Goal: Task Accomplishment & Management: Use online tool/utility

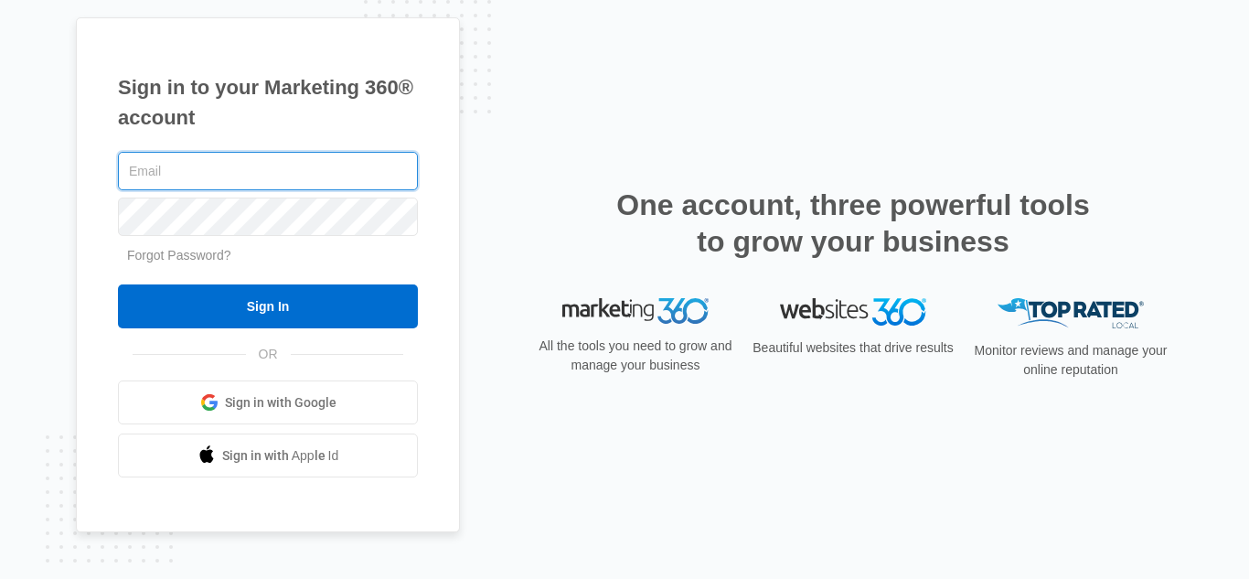
click at [252, 186] on input "text" at bounding box center [268, 171] width 300 height 38
type input "Sahara@raylawinternational.com"
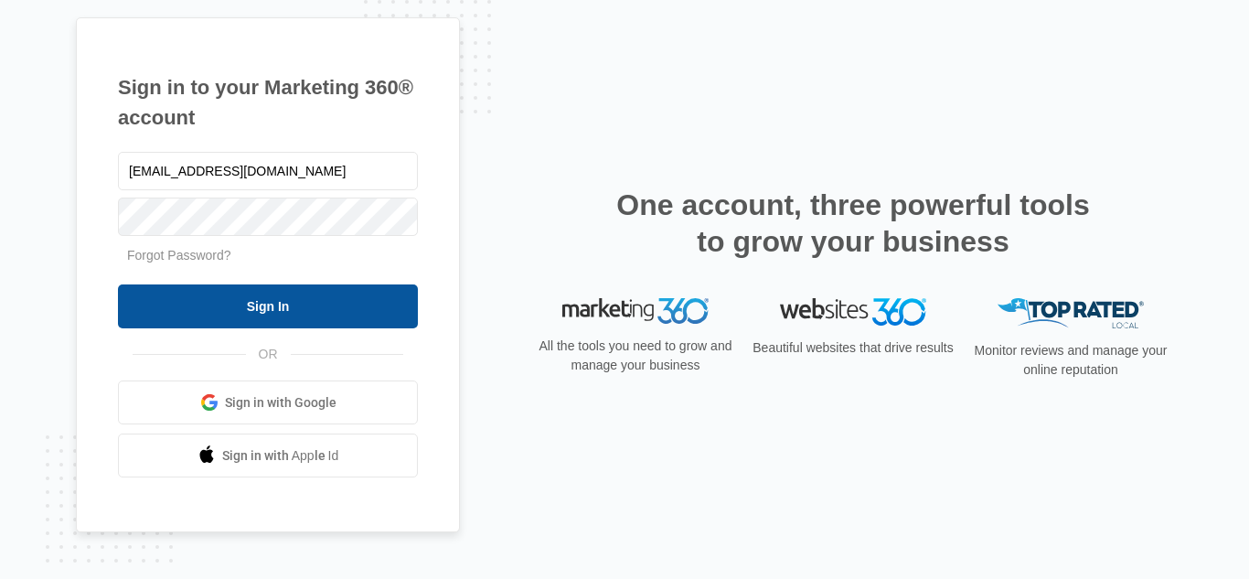
click at [366, 286] on input "Sign In" at bounding box center [268, 306] width 300 height 44
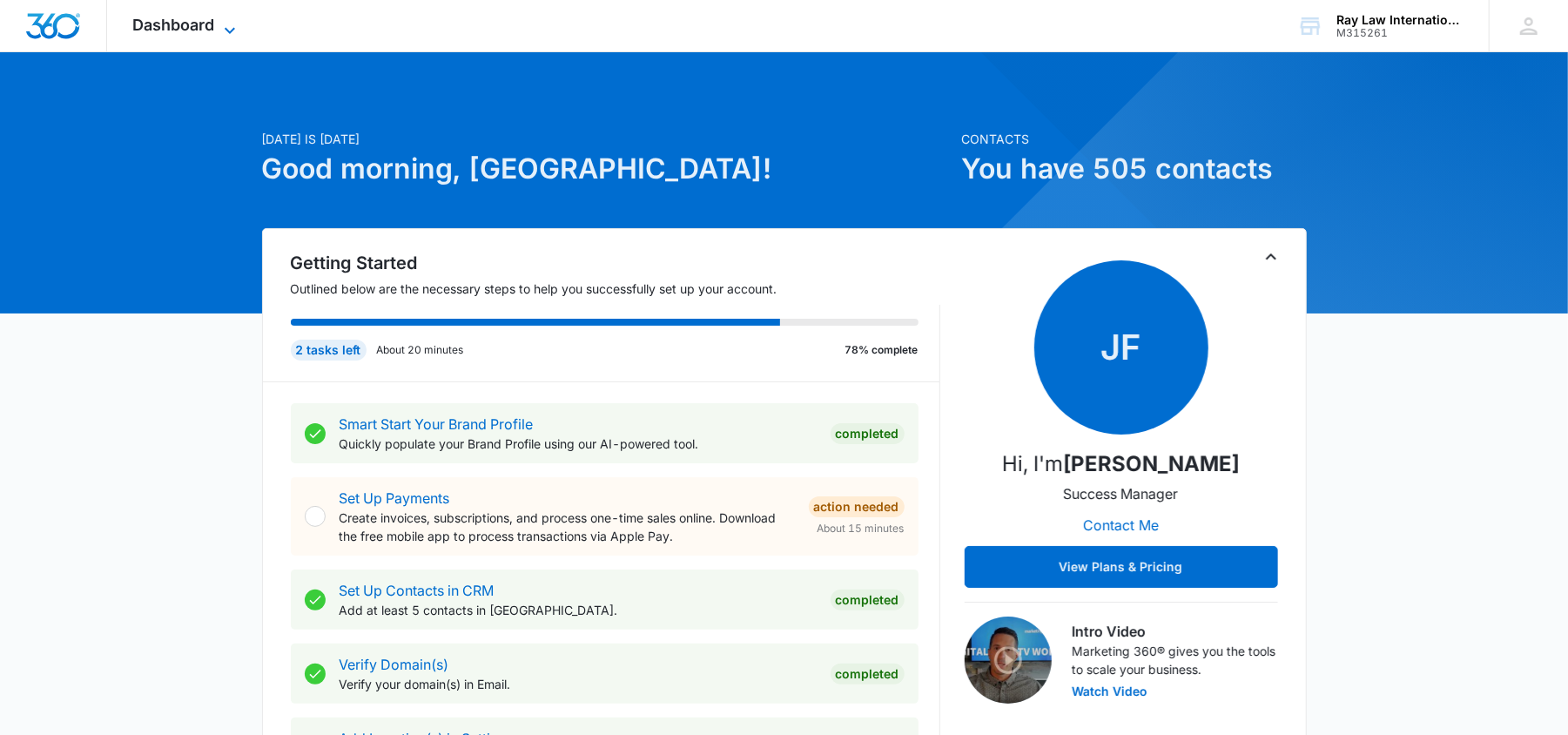
click at [186, 19] on span "Dashboard" at bounding box center [174, 24] width 82 height 18
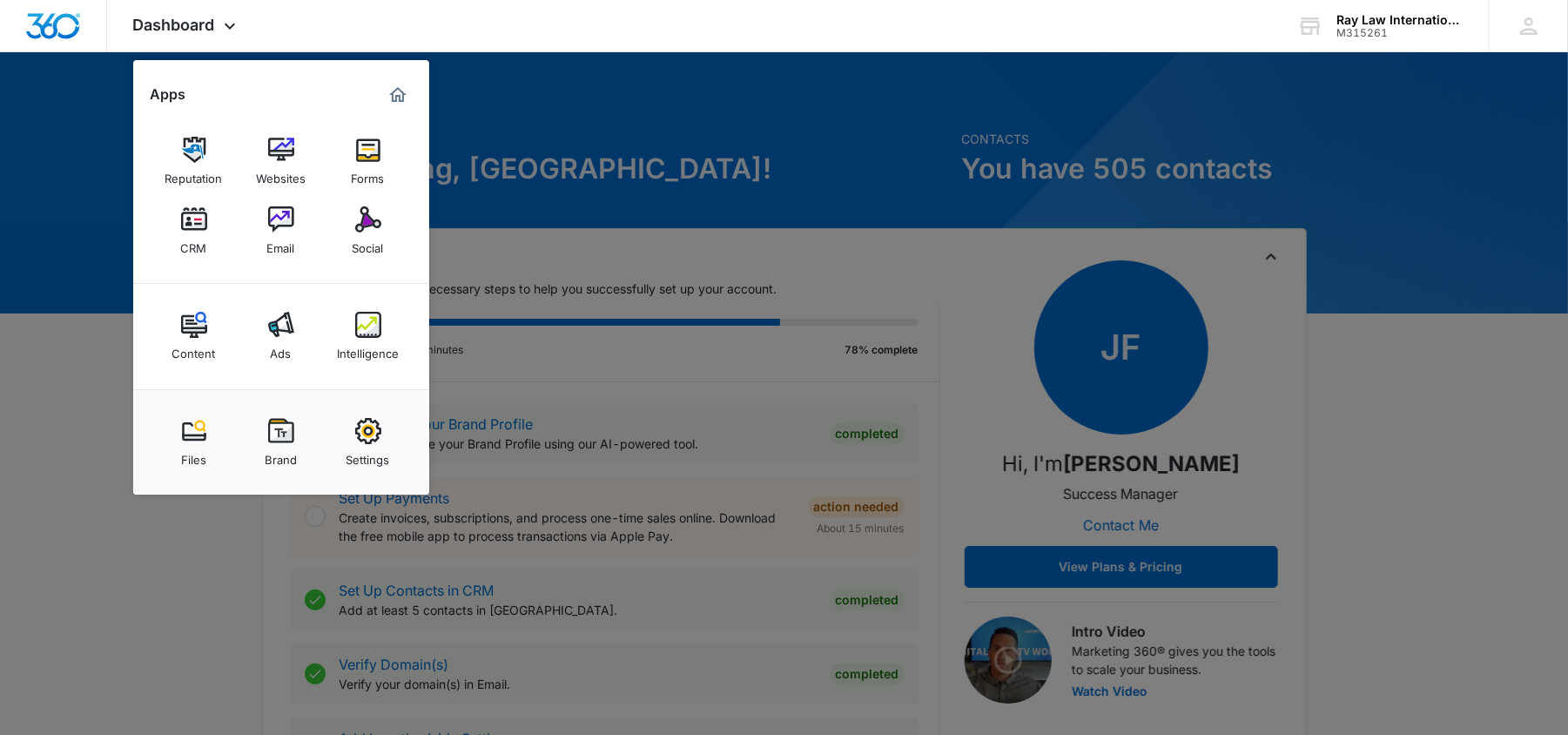
click at [216, 258] on link "CRM" at bounding box center [193, 230] width 66 height 66
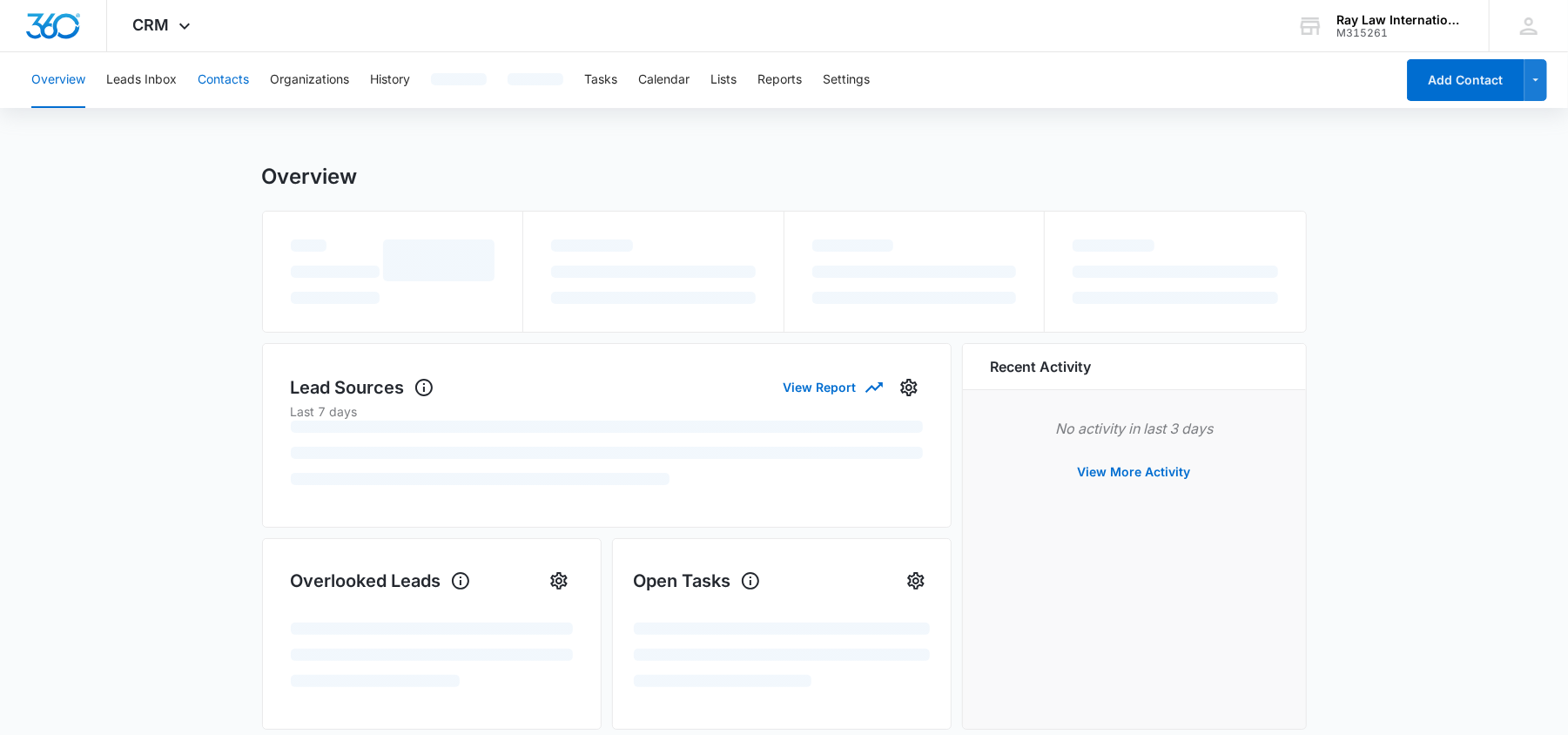
click at [220, 94] on button "Contacts" at bounding box center [224, 80] width 51 height 56
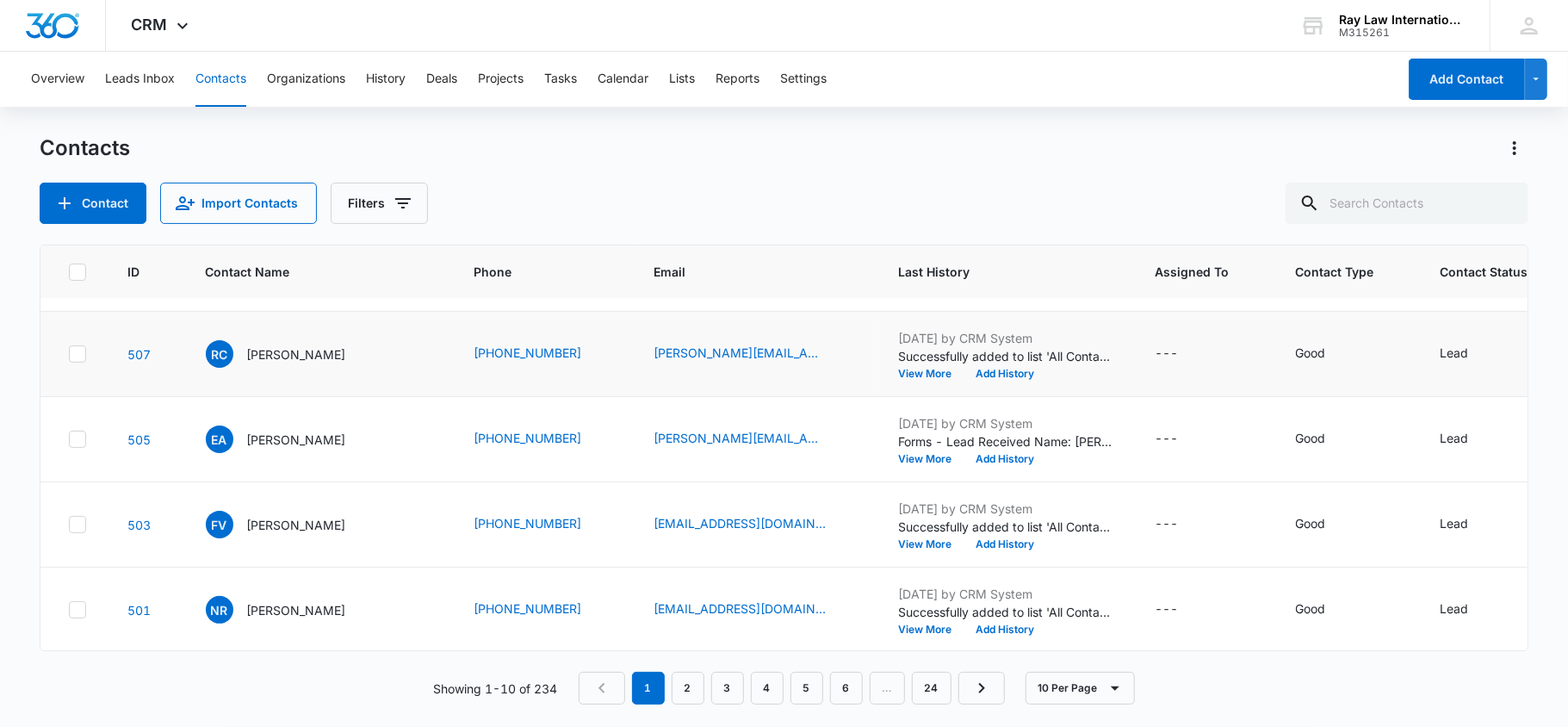
scroll to position [345, 0]
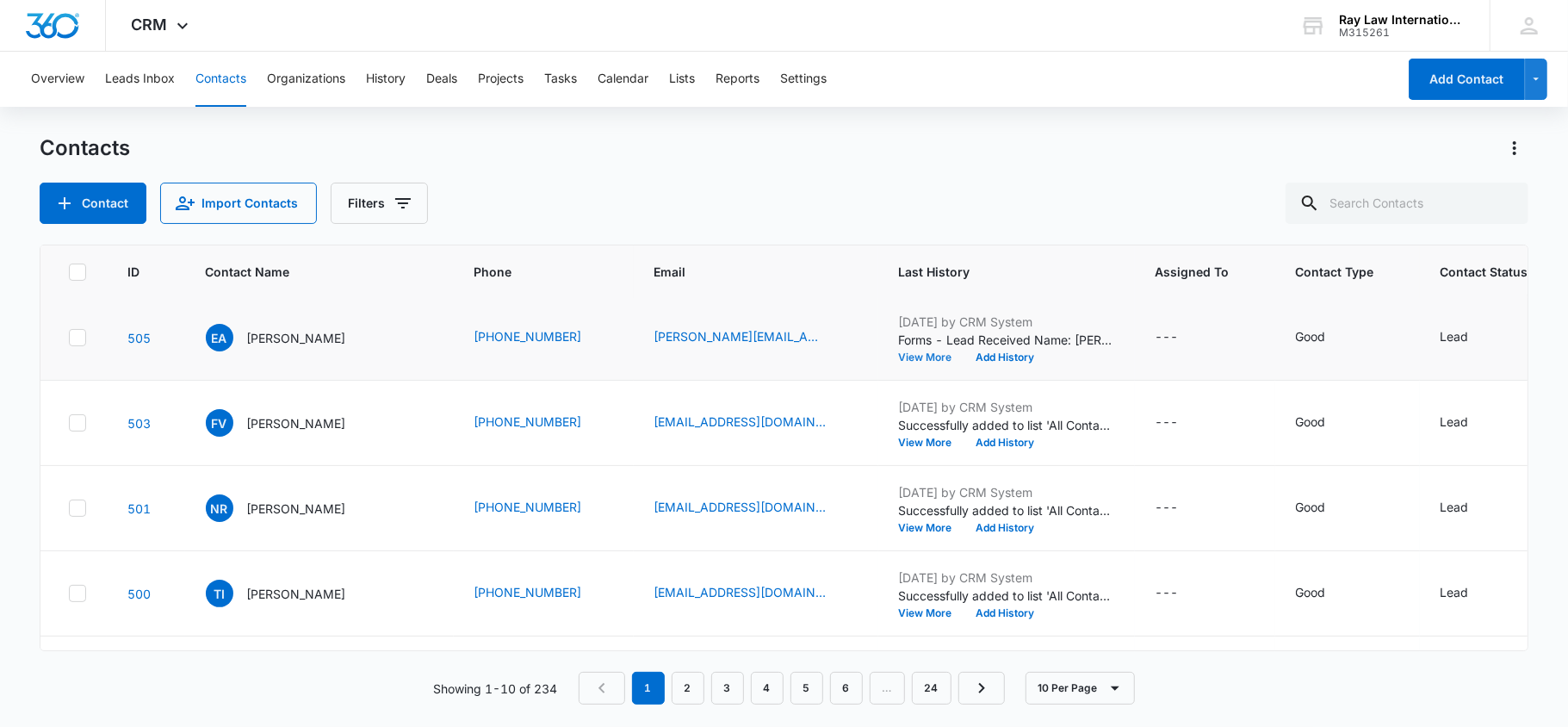
click at [898, 356] on button "View More" at bounding box center [930, 357] width 65 height 10
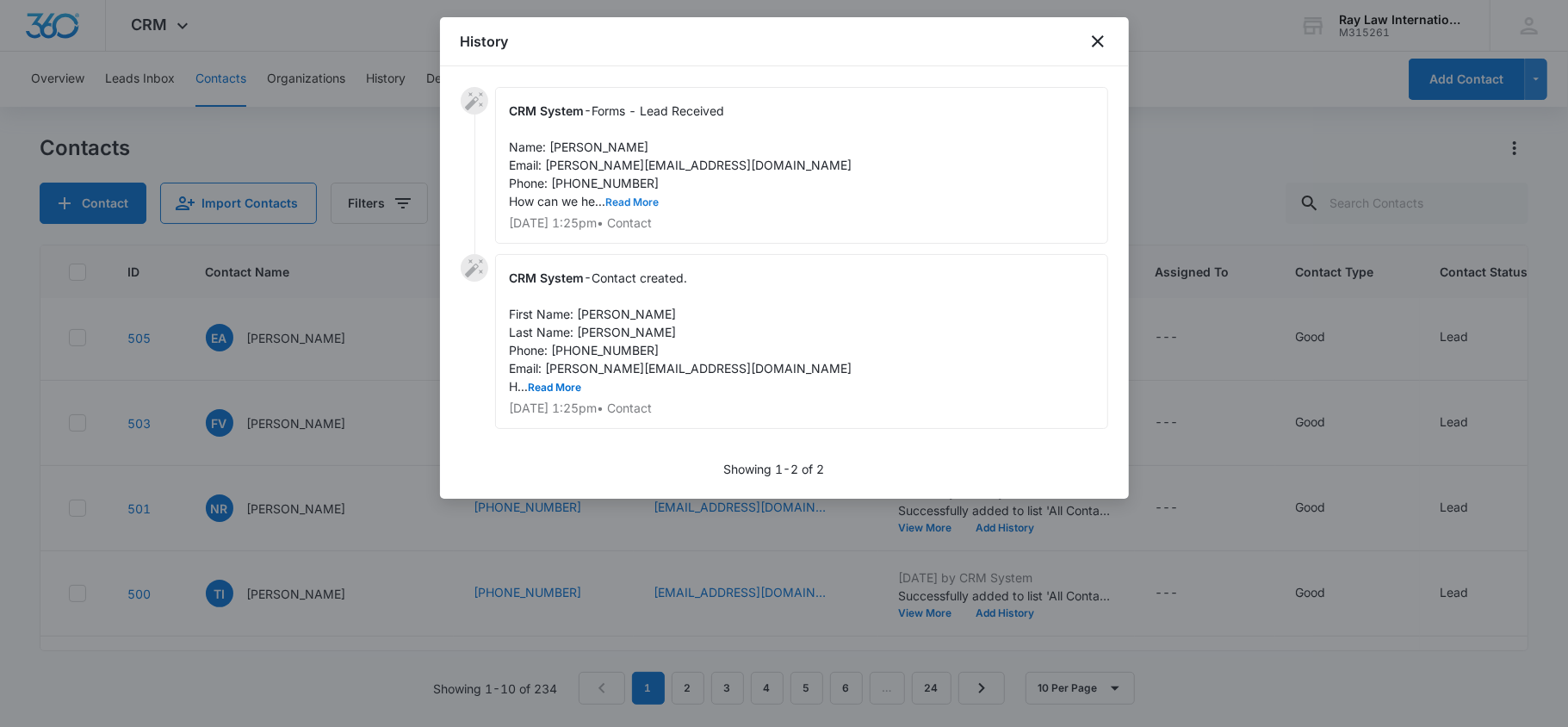
click at [627, 197] on button "Read More" at bounding box center [633, 202] width 54 height 10
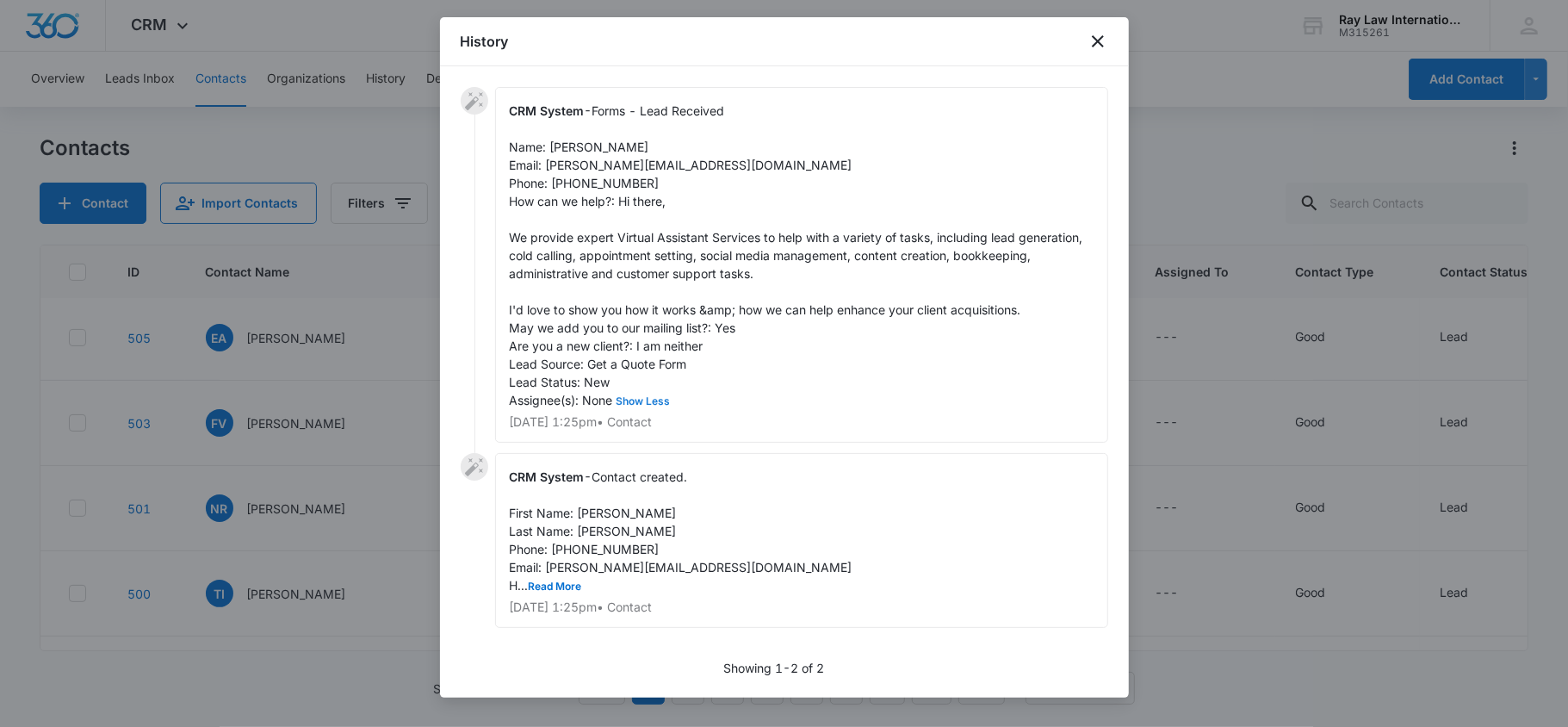
click at [646, 401] on button "Show Less" at bounding box center [643, 401] width 61 height 10
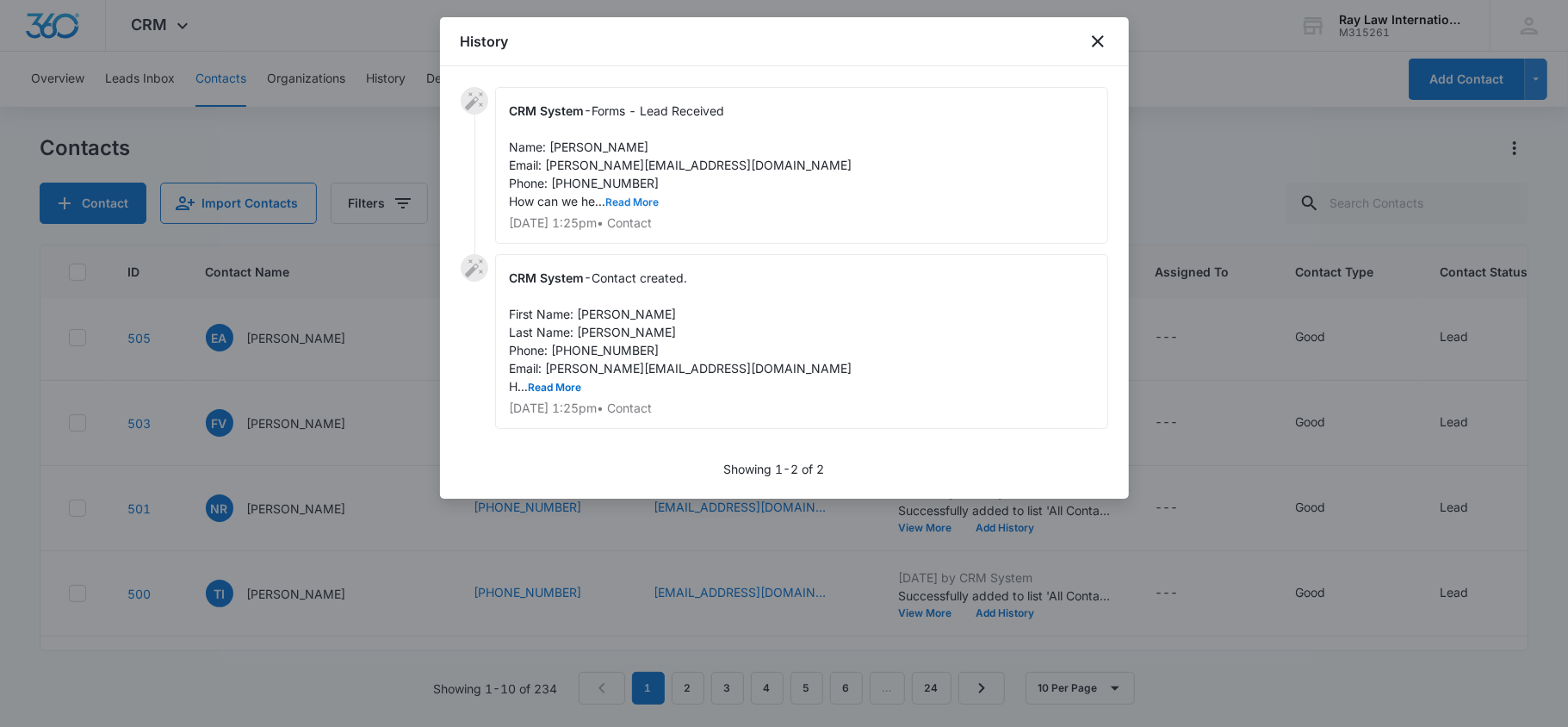
click at [628, 200] on button "Read More" at bounding box center [633, 202] width 54 height 10
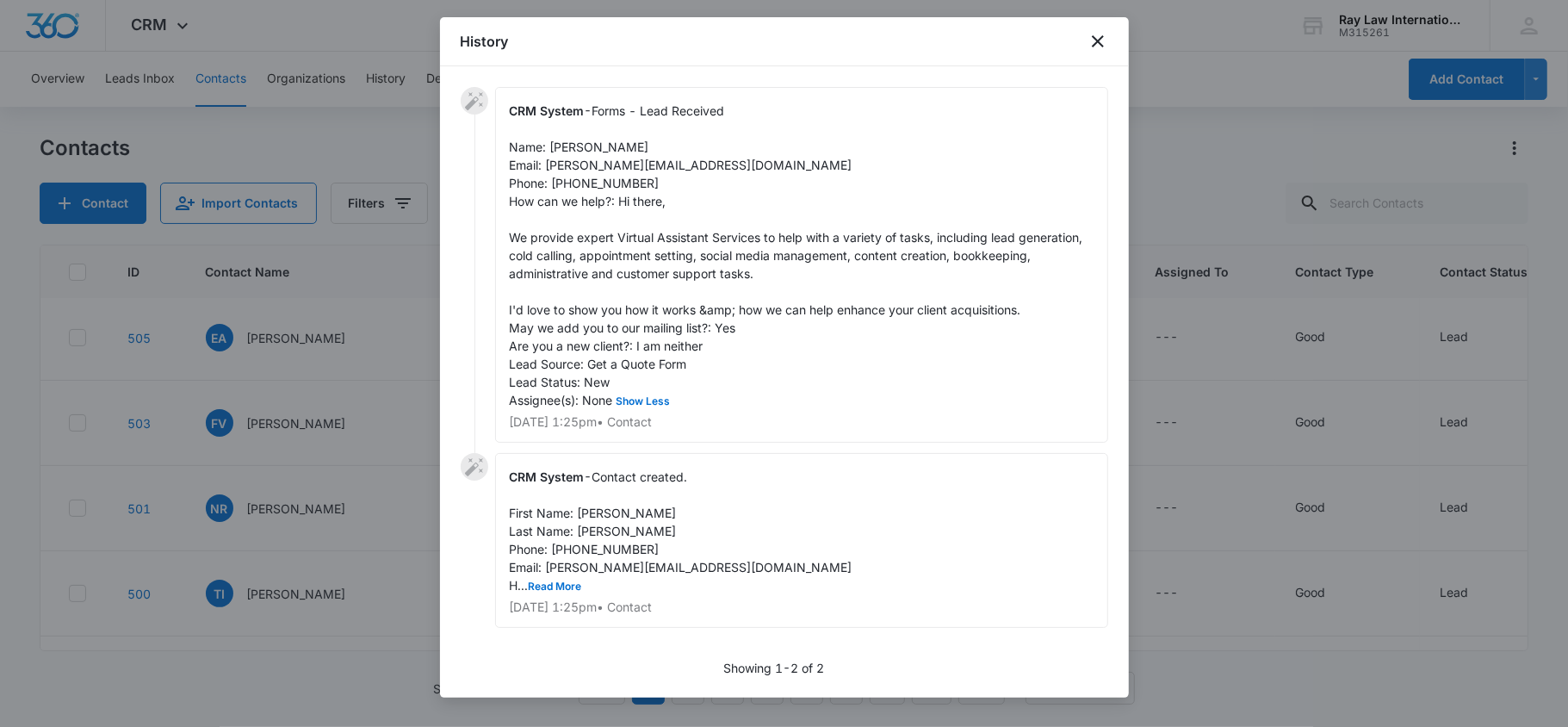
click at [1107, 40] on div "History" at bounding box center [784, 41] width 688 height 49
click at [1100, 43] on icon "close" at bounding box center [1097, 40] width 12 height 12
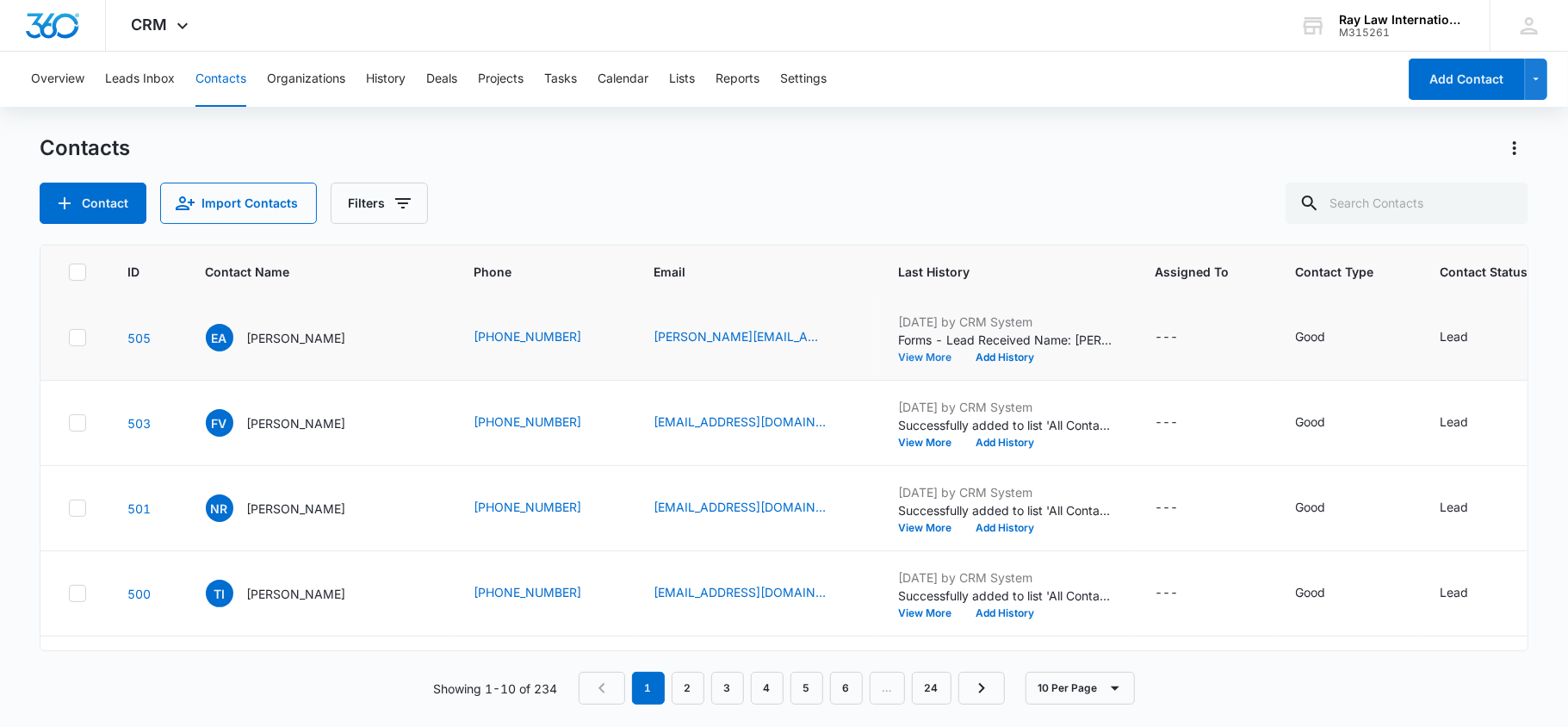
click at [898, 353] on button "View More" at bounding box center [930, 357] width 65 height 10
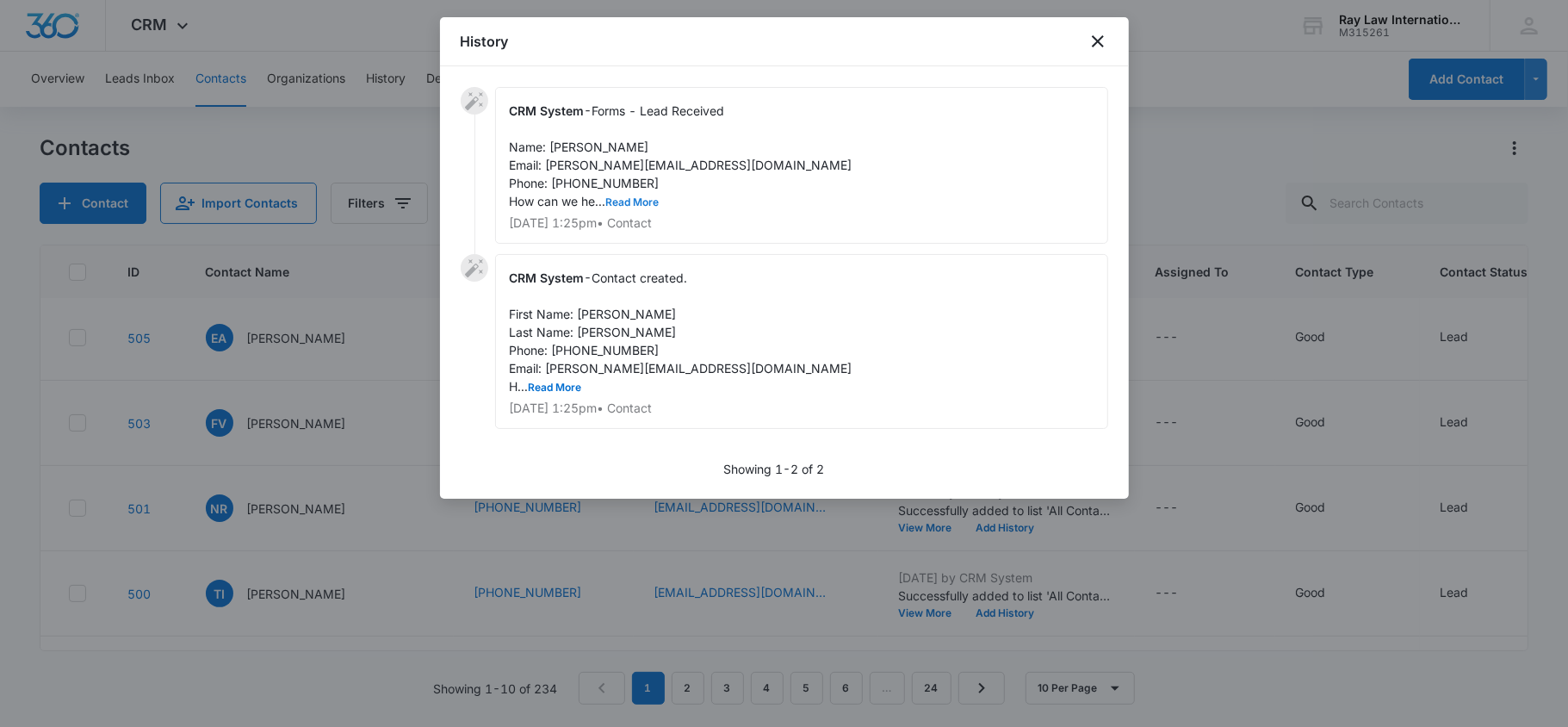
click at [649, 204] on button "Read More" at bounding box center [633, 202] width 54 height 10
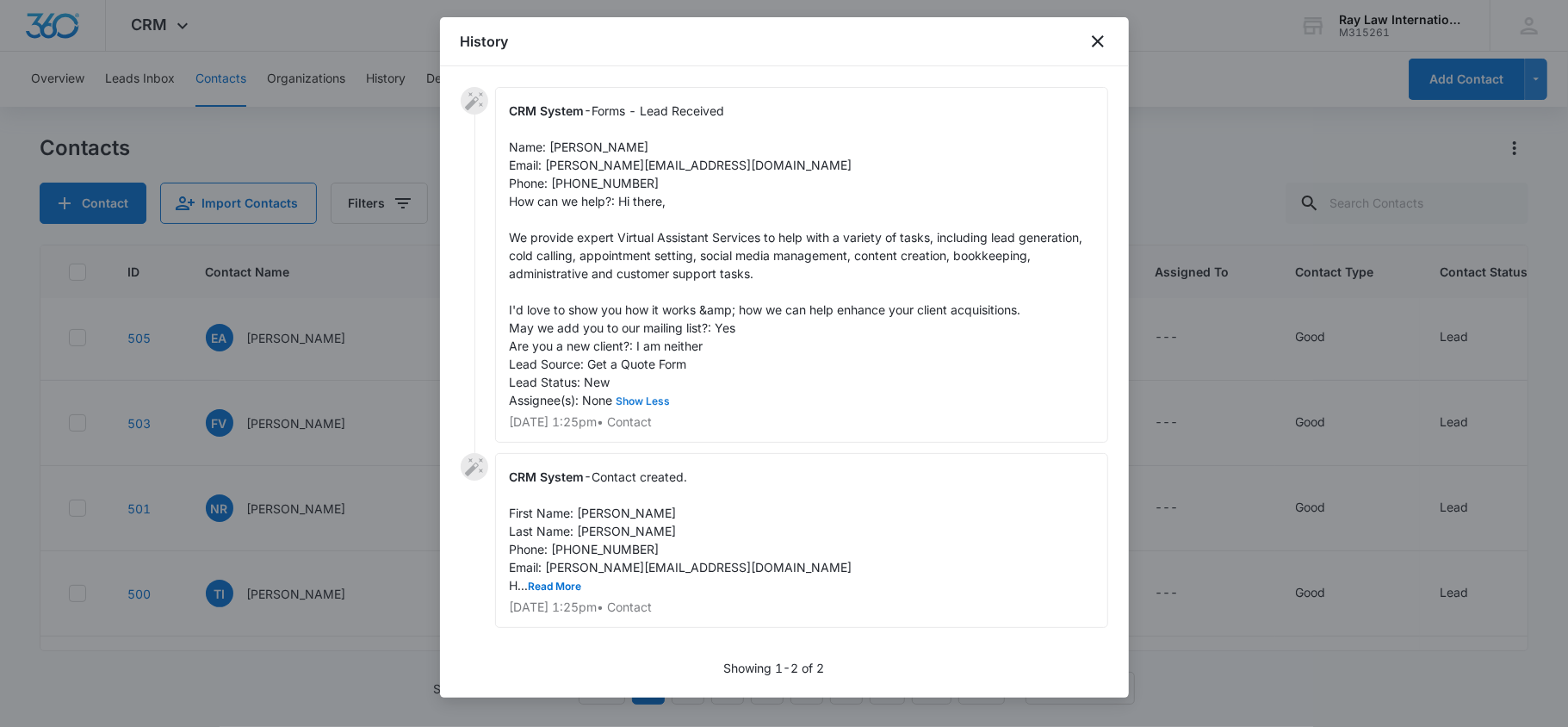
click at [657, 397] on button "Show Less" at bounding box center [643, 401] width 61 height 10
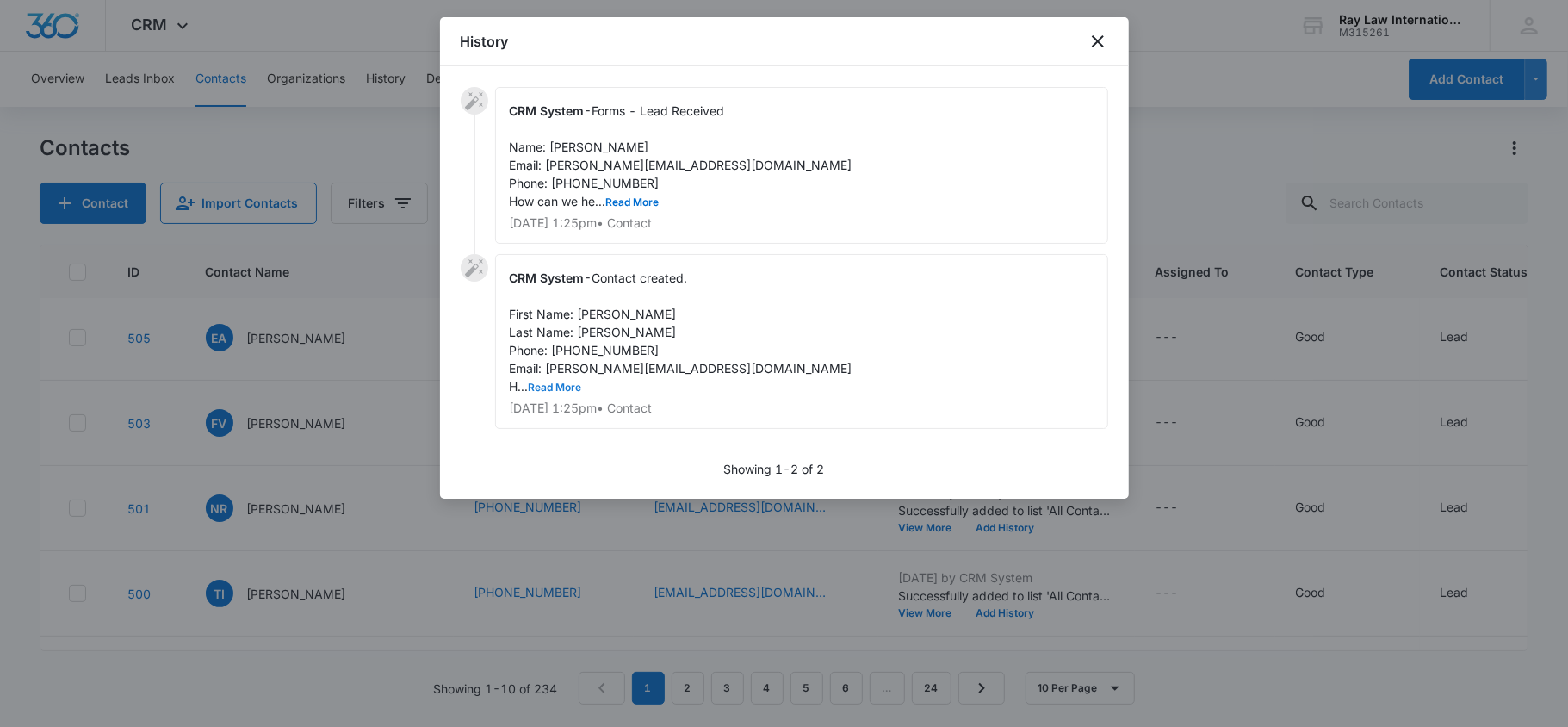
click at [558, 390] on button "Read More" at bounding box center [555, 387] width 54 height 10
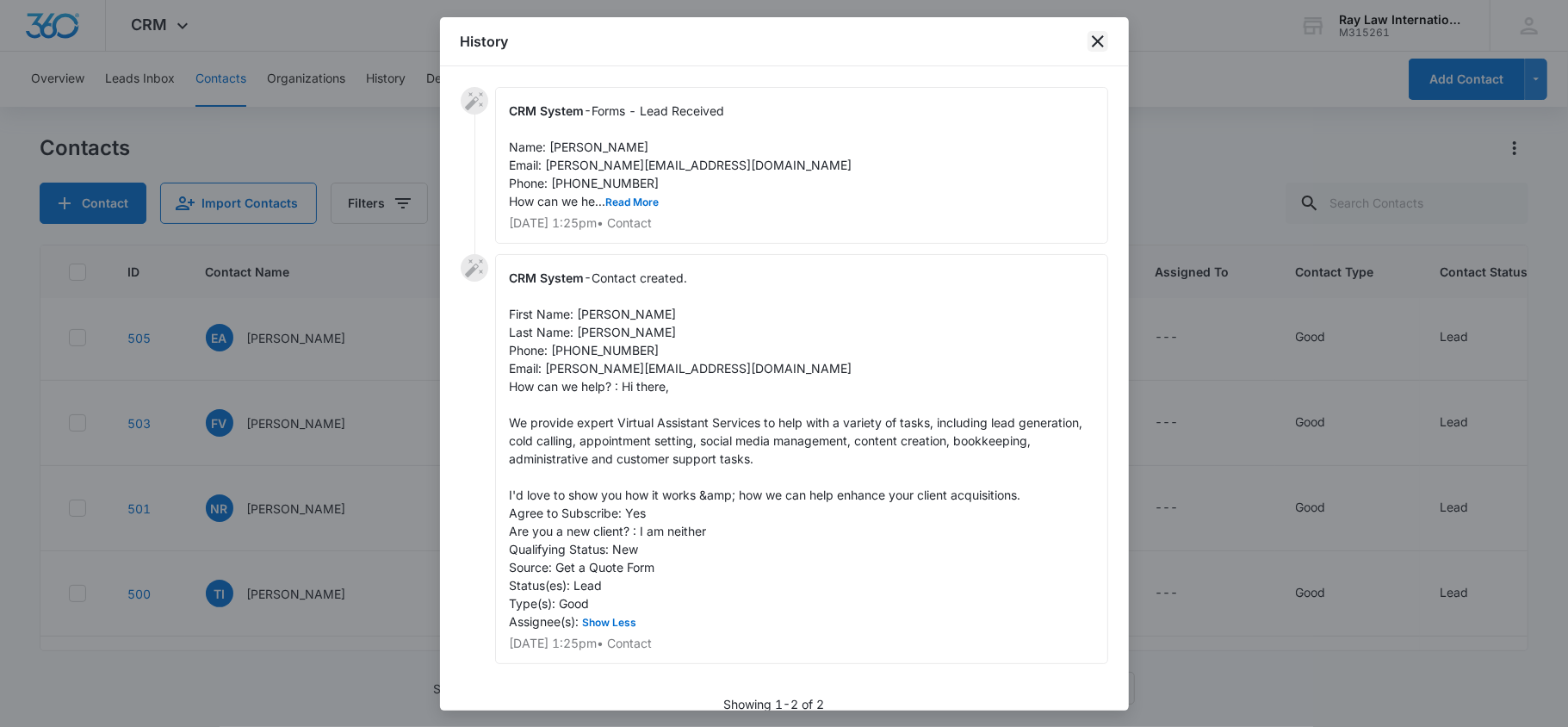
click at [1096, 43] on icon "close" at bounding box center [1097, 40] width 12 height 12
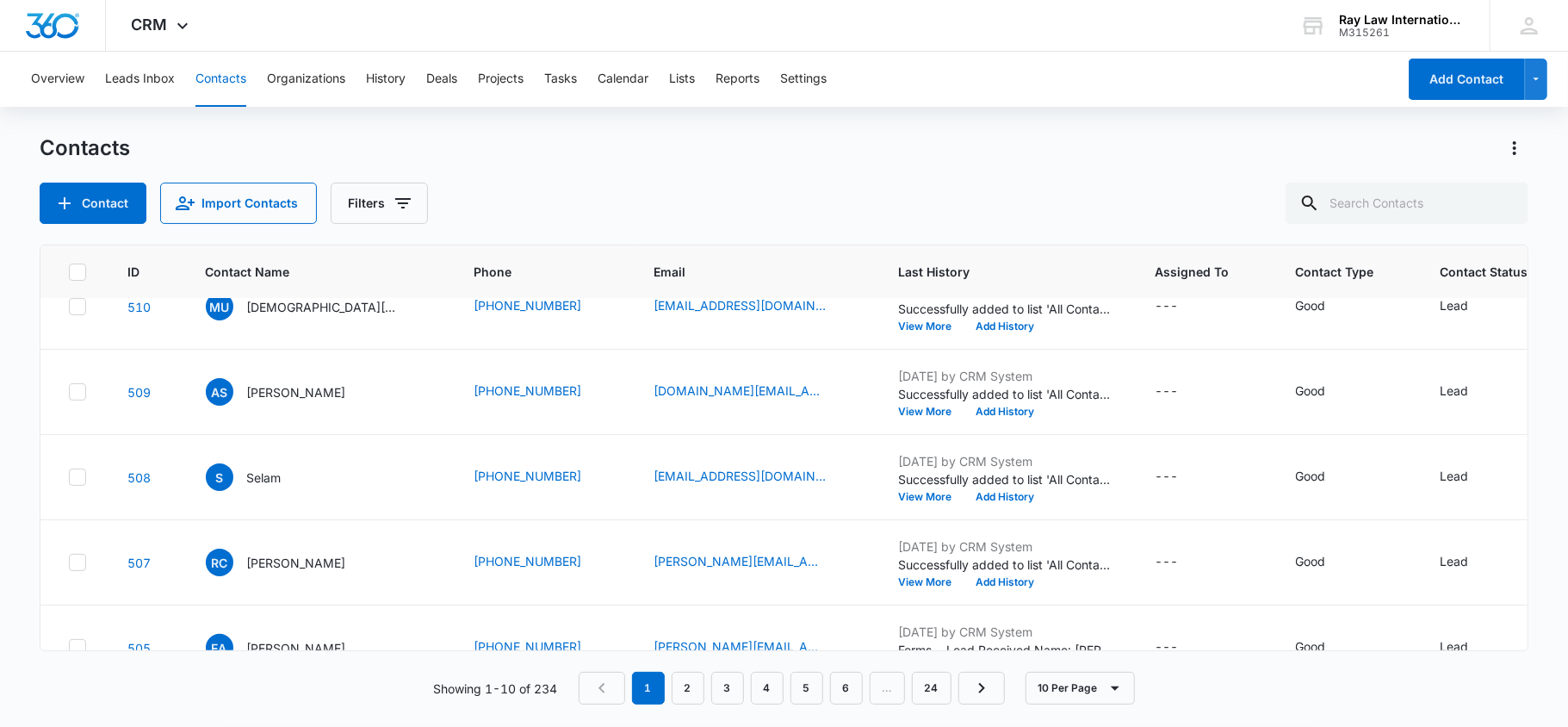
scroll to position [0, 0]
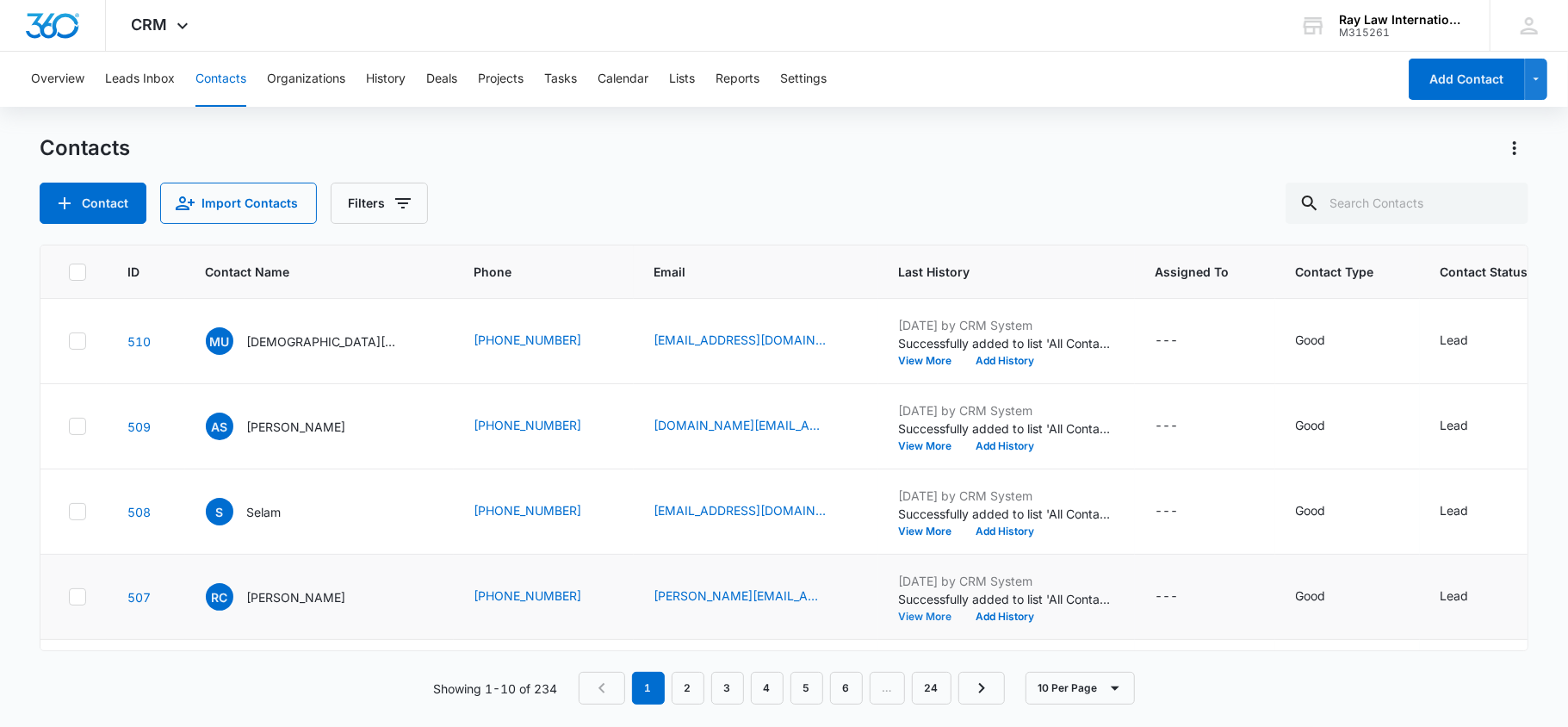
click at [898, 618] on button "View More" at bounding box center [930, 616] width 65 height 10
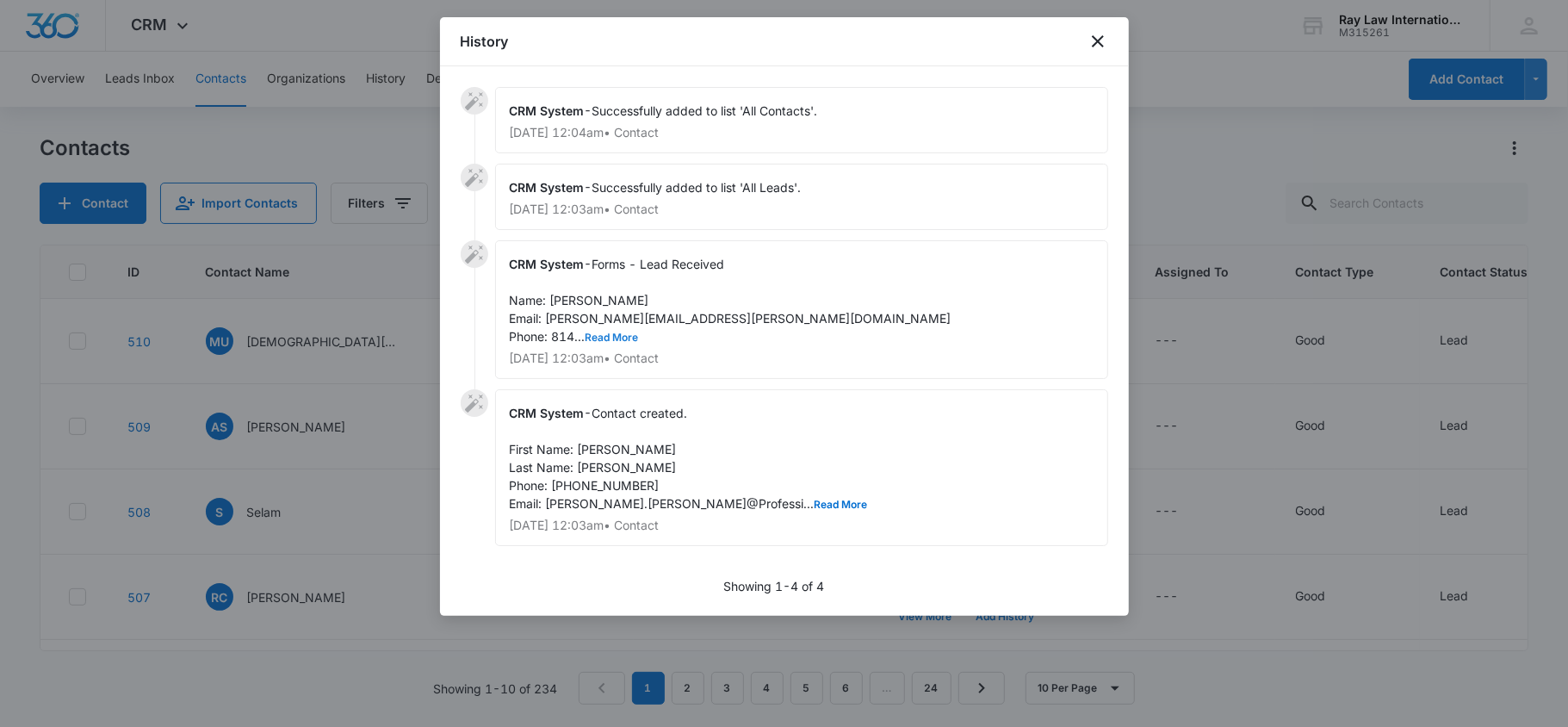
click at [607, 339] on button "Read More" at bounding box center [612, 337] width 54 height 10
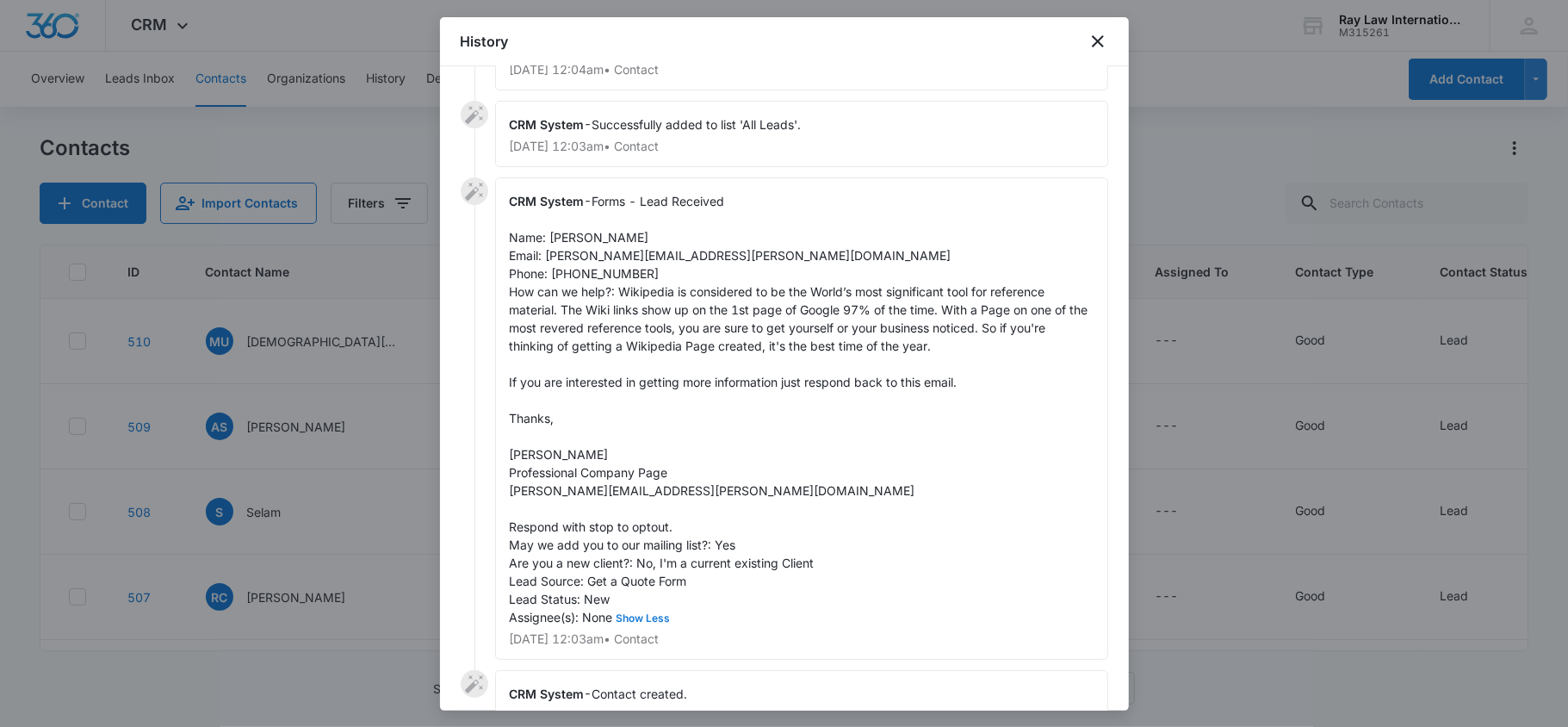
scroll to position [115, 0]
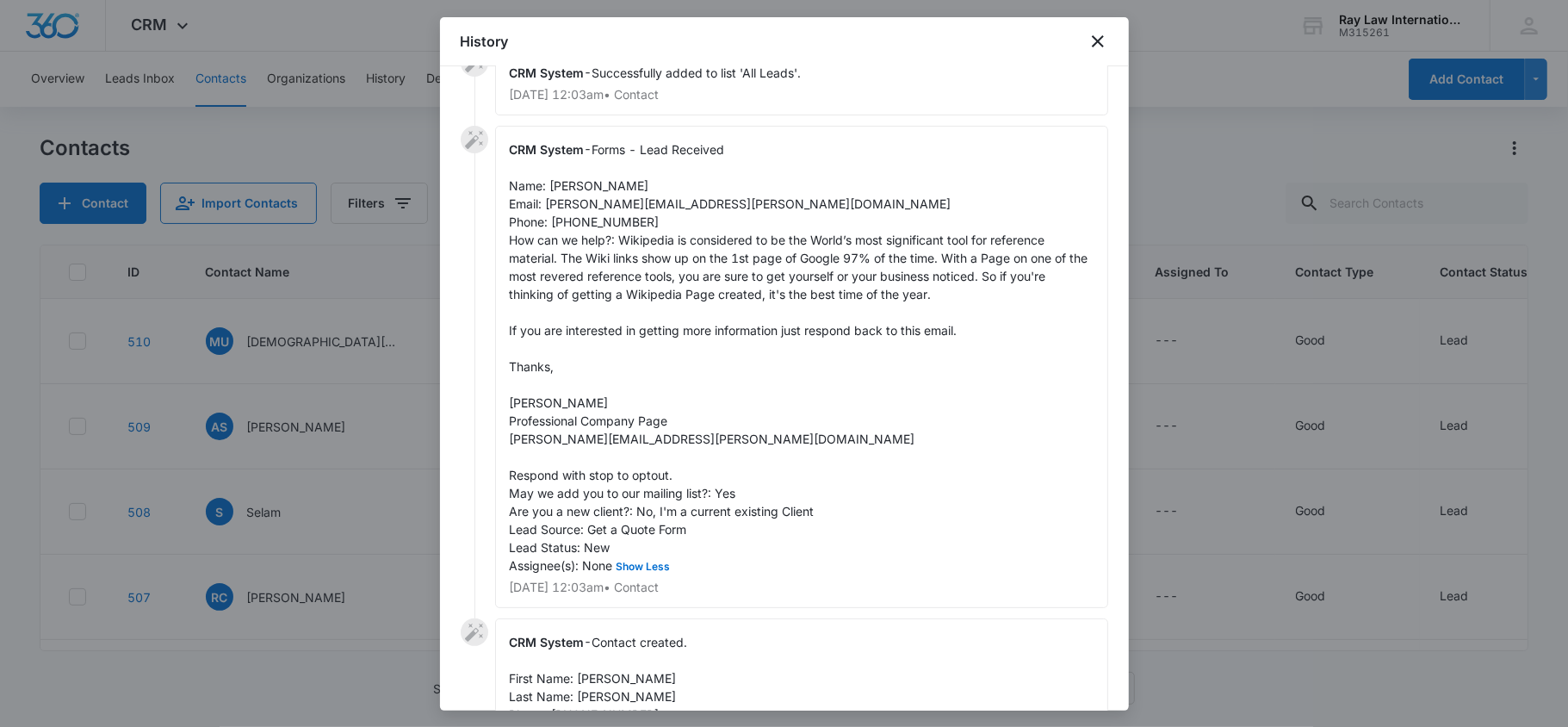
click at [1091, 29] on div "History" at bounding box center [784, 41] width 688 height 49
click at [1089, 40] on icon "close" at bounding box center [1098, 41] width 21 height 21
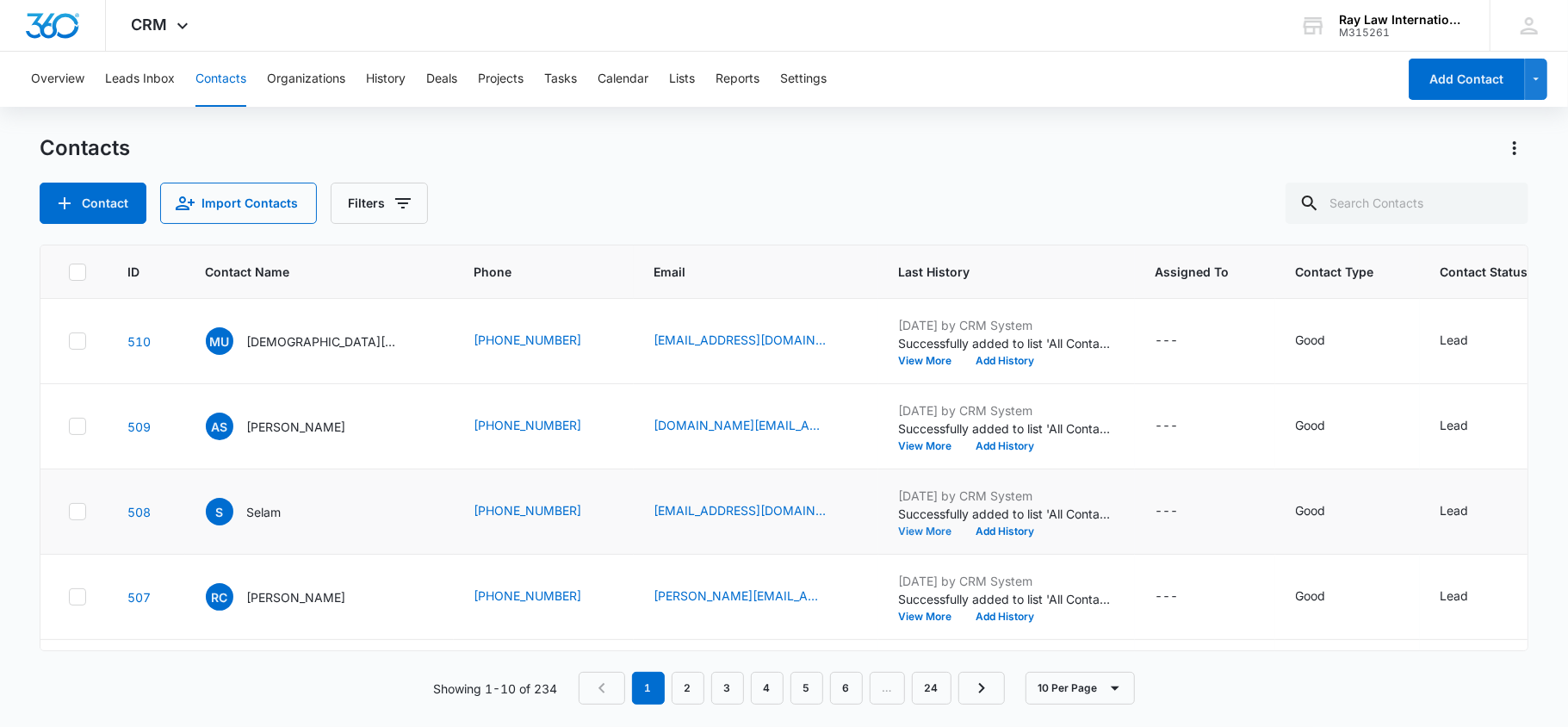
click at [898, 530] on button "View More" at bounding box center [930, 531] width 65 height 10
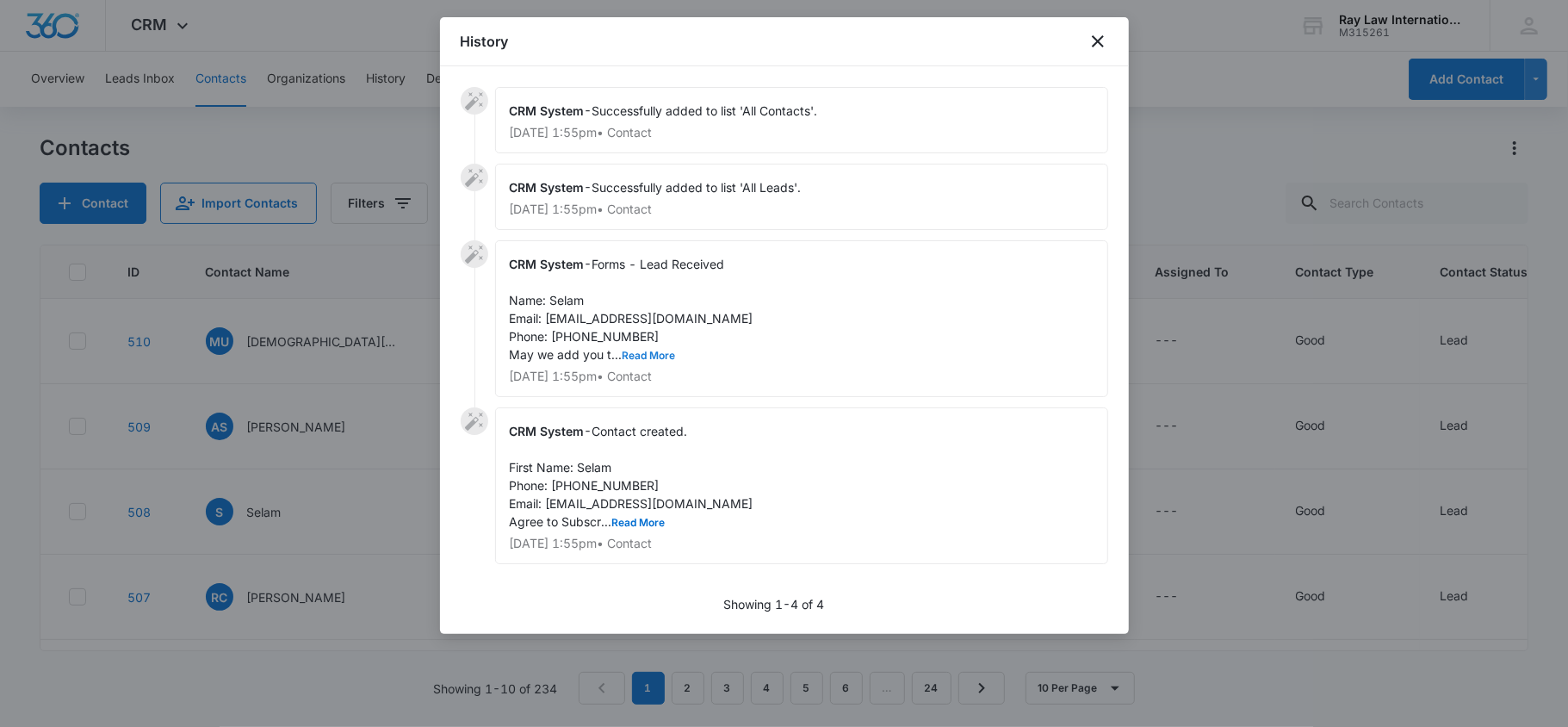
click at [646, 352] on button "Read More" at bounding box center [649, 355] width 54 height 10
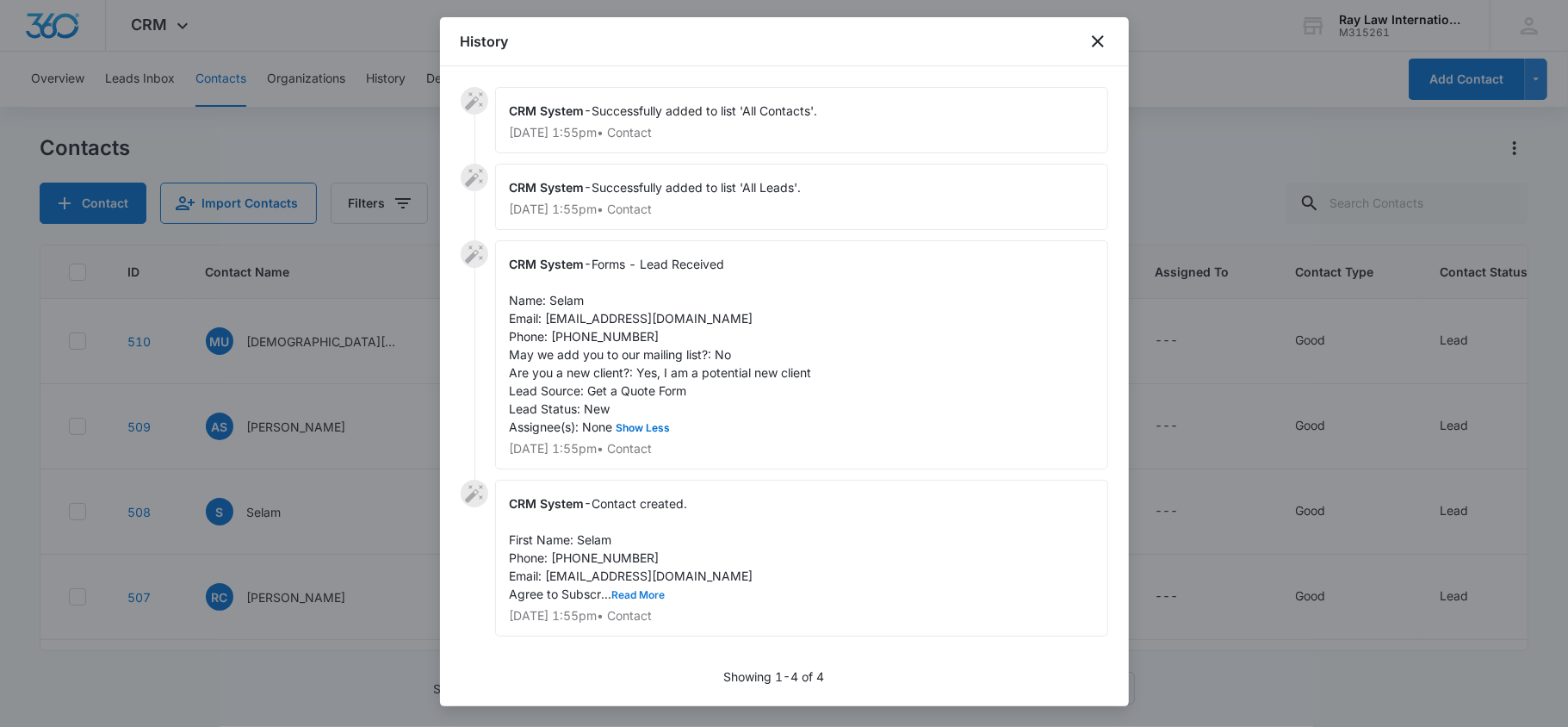
click at [639, 594] on button "Read More" at bounding box center [639, 594] width 54 height 10
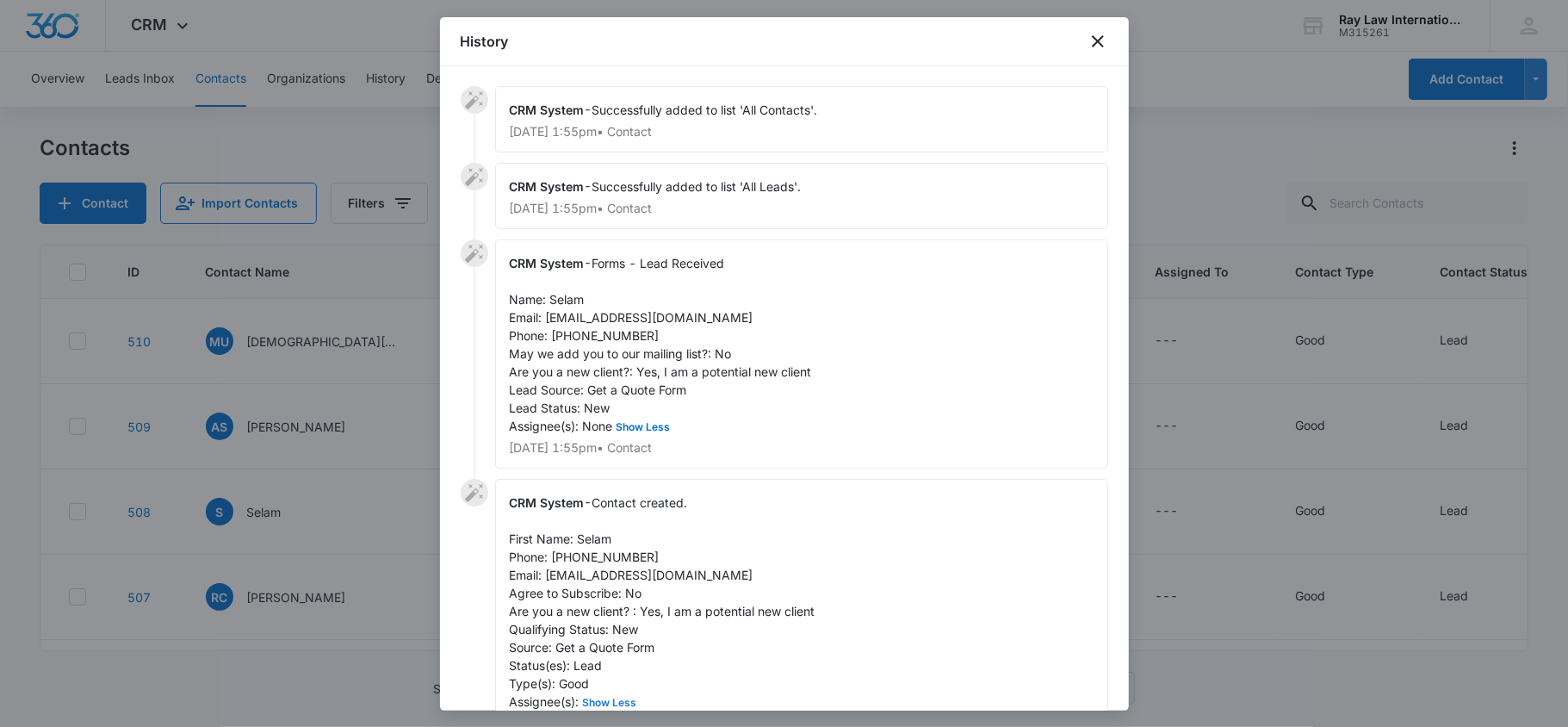
scroll to position [0, 0]
drag, startPoint x: 549, startPoint y: 318, endPoint x: 597, endPoint y: 318, distance: 48.0
click at [597, 318] on span "Forms - Lead Received Name: Selam Email: [EMAIL_ADDRESS][DOMAIN_NAME] Phone: [P…" at bounding box center [660, 345] width 302 height 177
click at [568, 326] on span "Forms - Lead Received Name: Selam Email: [EMAIL_ADDRESS][DOMAIN_NAME] Phone: [P…" at bounding box center [660, 345] width 302 height 177
drag, startPoint x: 547, startPoint y: 315, endPoint x: 715, endPoint y: 325, distance: 168.3
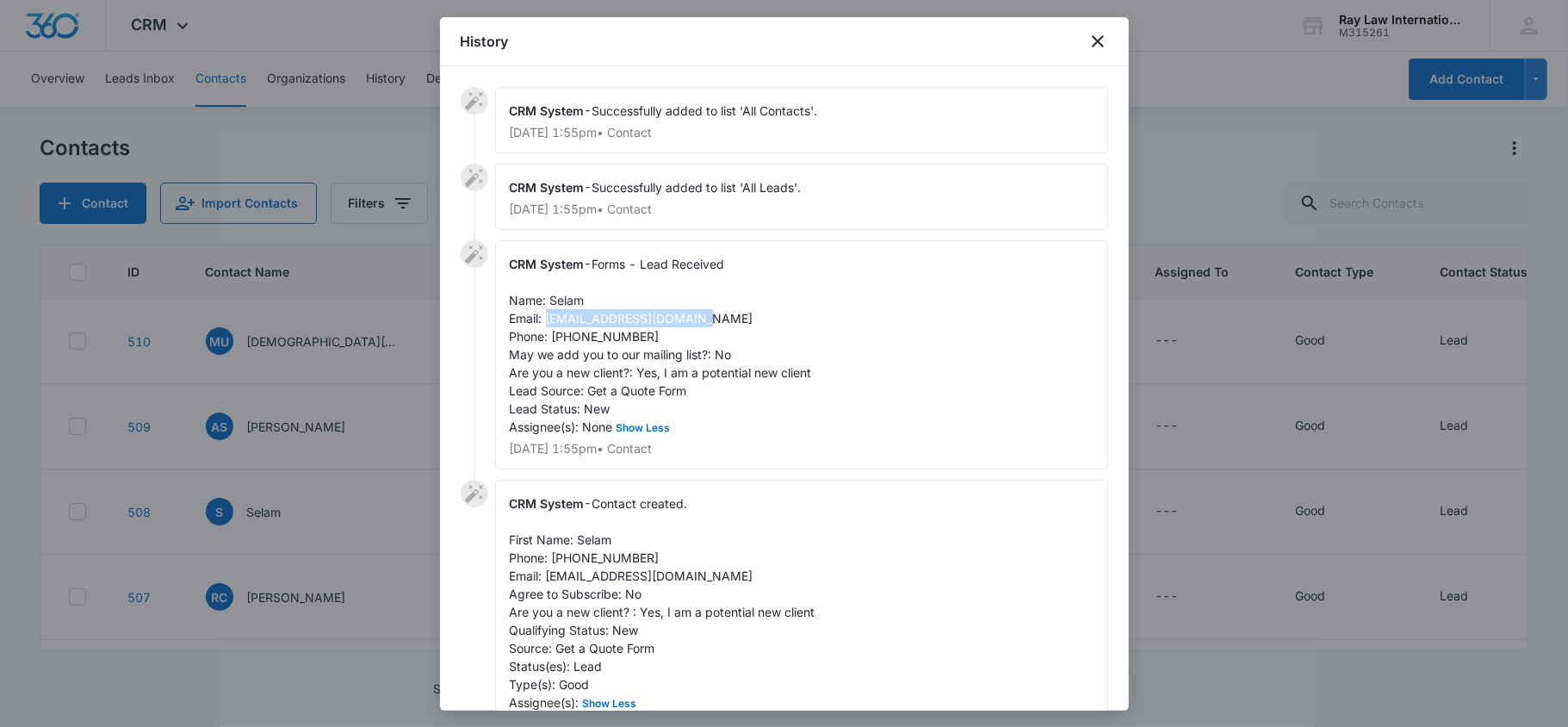
click at [715, 325] on div "CRM System - Forms - Lead Received Name: Selam Email: [EMAIL_ADDRESS][DOMAIN_NA…" at bounding box center [801, 354] width 613 height 229
copy span "[EMAIL_ADDRESS][DOMAIN_NAME]"
drag, startPoint x: 551, startPoint y: 343, endPoint x: 649, endPoint y: 338, distance: 98.1
click at [649, 338] on div "CRM System - Forms - Lead Received Name: Selam Email: [EMAIL_ADDRESS][DOMAIN_NA…" at bounding box center [801, 354] width 613 height 229
copy span "6154791391"
